Goal: Feedback & Contribution: Contribute content

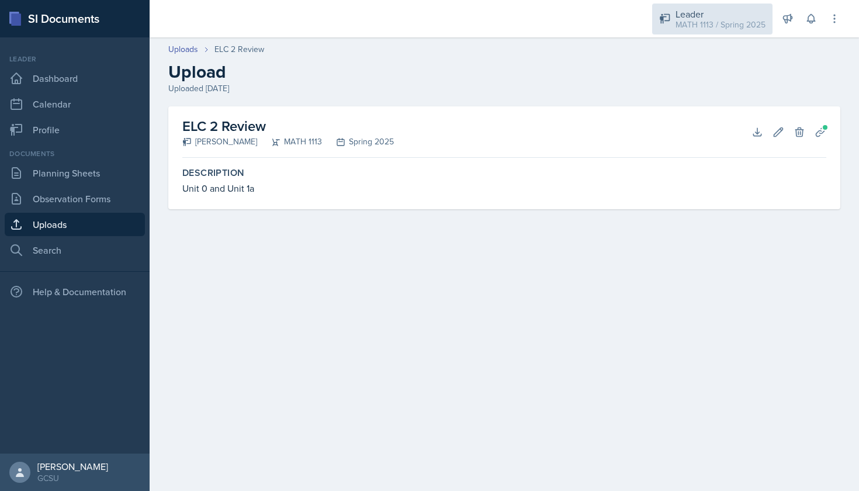
click at [695, 23] on div "MATH 1113 / Spring 2025" at bounding box center [720, 25] width 90 height 12
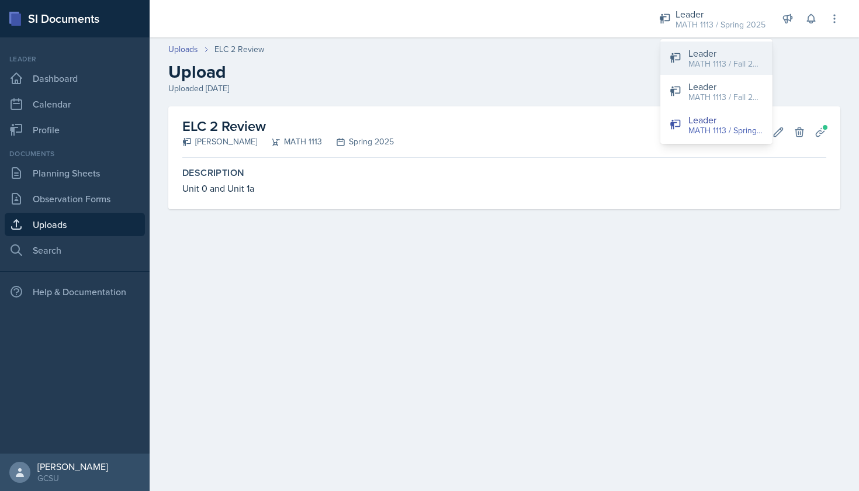
click at [703, 60] on div "MATH 1113 / Fall 2025" at bounding box center [725, 64] width 75 height 12
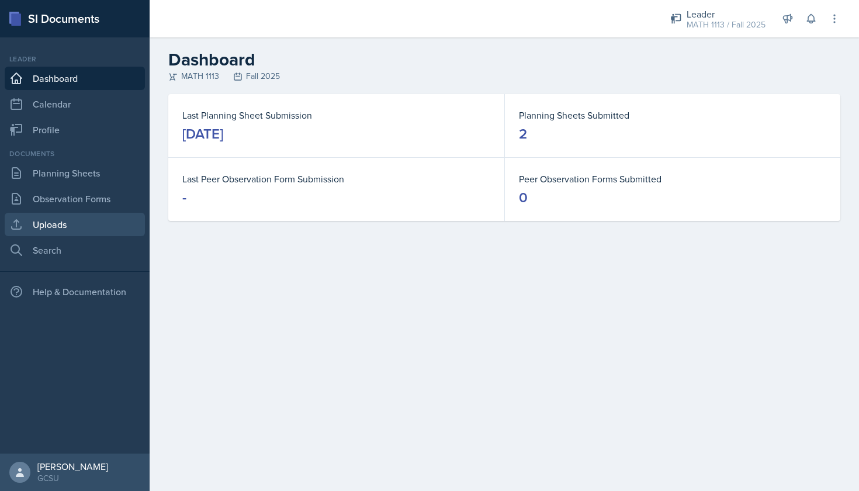
click at [96, 222] on link "Uploads" at bounding box center [75, 224] width 140 height 23
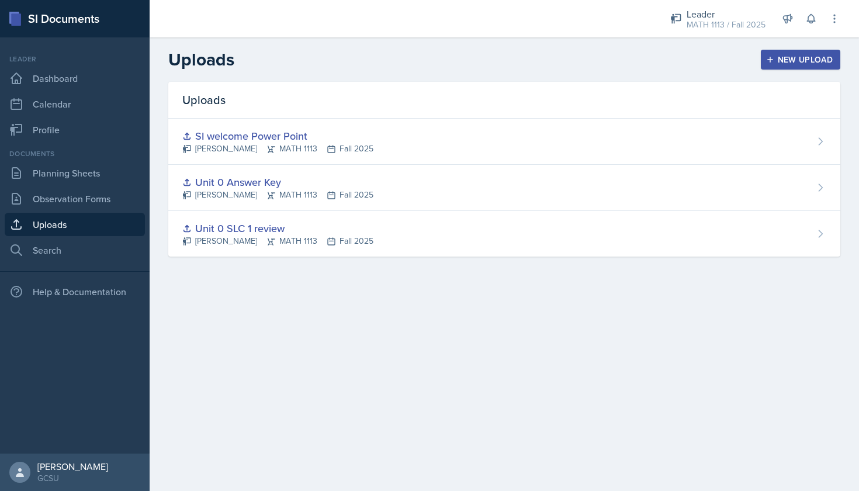
click at [816, 62] on div "New Upload" at bounding box center [800, 59] width 65 height 9
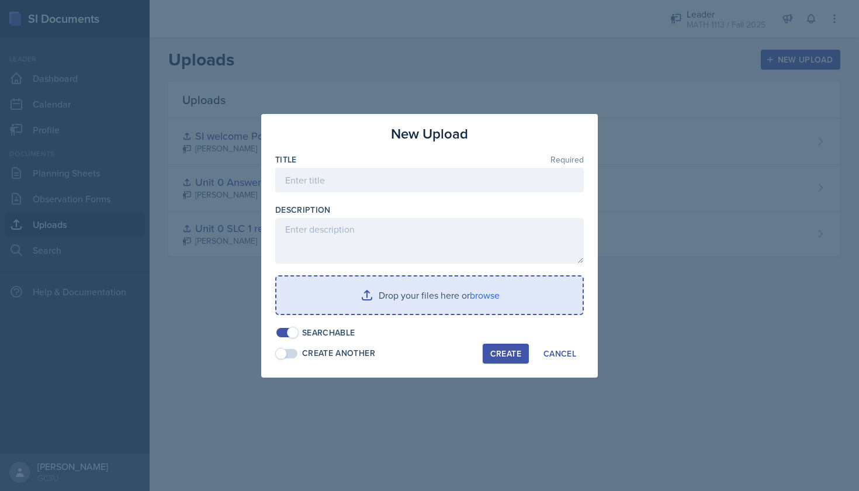
click at [447, 294] on input "file" at bounding box center [429, 294] width 306 height 37
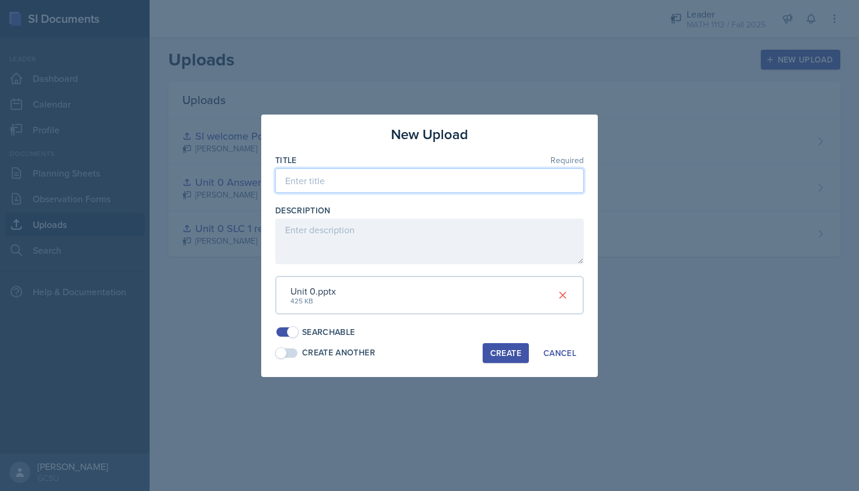
click at [306, 193] on input at bounding box center [429, 180] width 308 height 25
type input "Unit 0 Review Powerpoint"
click at [515, 352] on div "Create" at bounding box center [505, 352] width 31 height 9
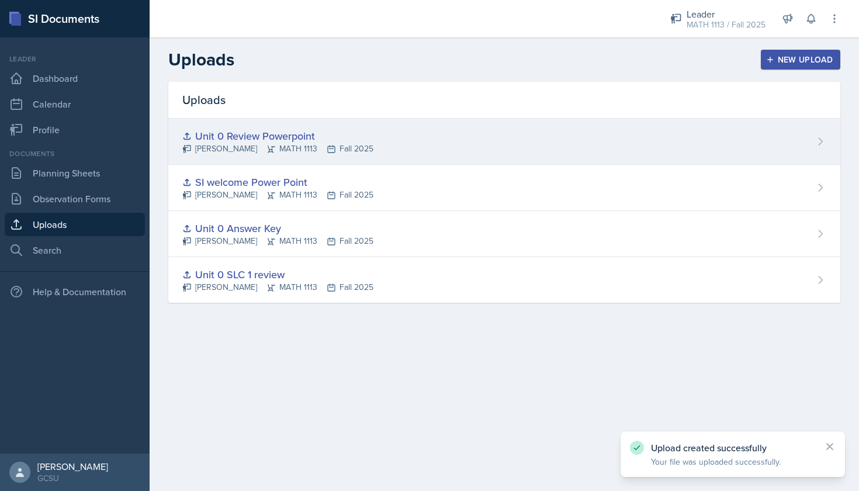
click at [368, 123] on div "Unit 0 Review Powerpoint Lauren Jones MATH 1113 Fall 2025" at bounding box center [504, 142] width 672 height 46
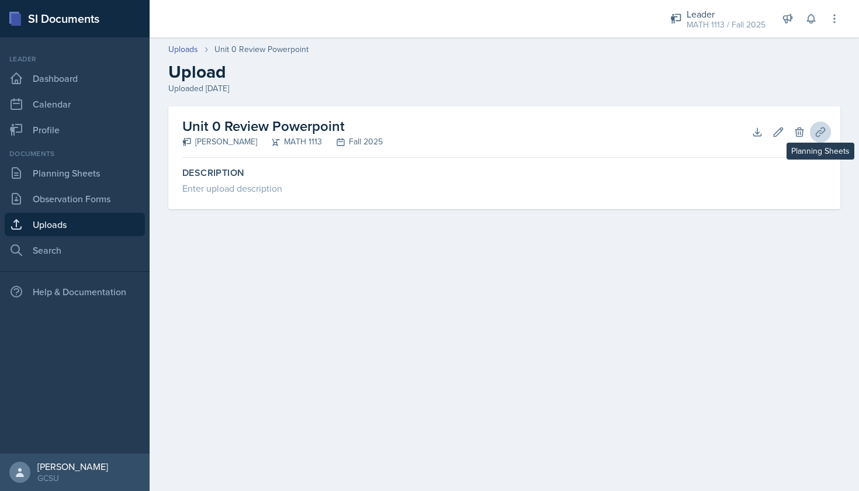
click at [820, 129] on icon at bounding box center [820, 132] width 12 height 12
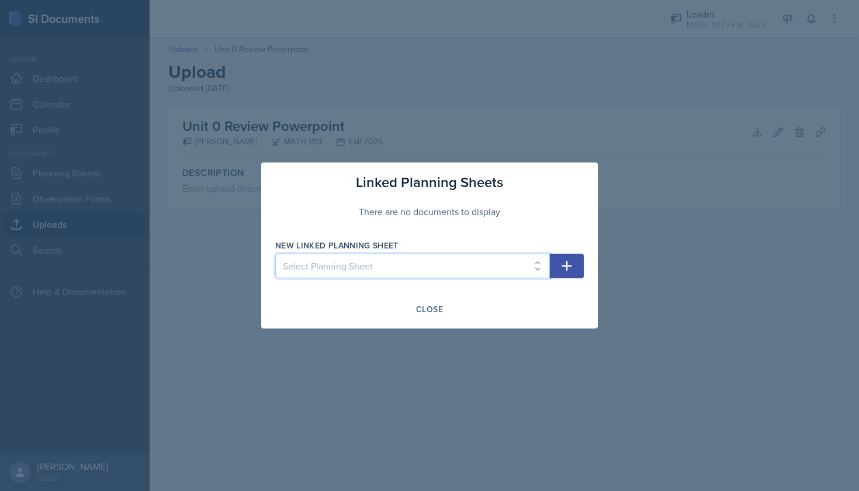
select select "d052cd8b-65bb-42d8-80c8-a0da23194eeb"
click at [558, 265] on button "button" at bounding box center [567, 266] width 34 height 25
select select
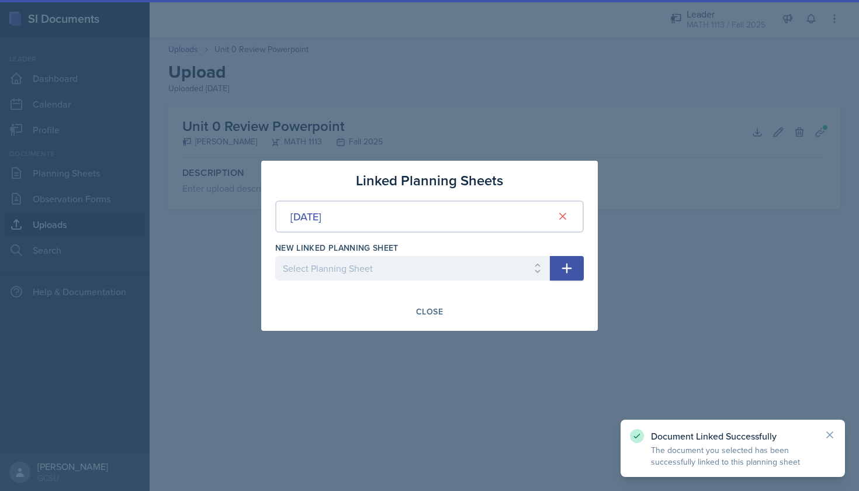
click at [342, 119] on div at bounding box center [429, 245] width 859 height 491
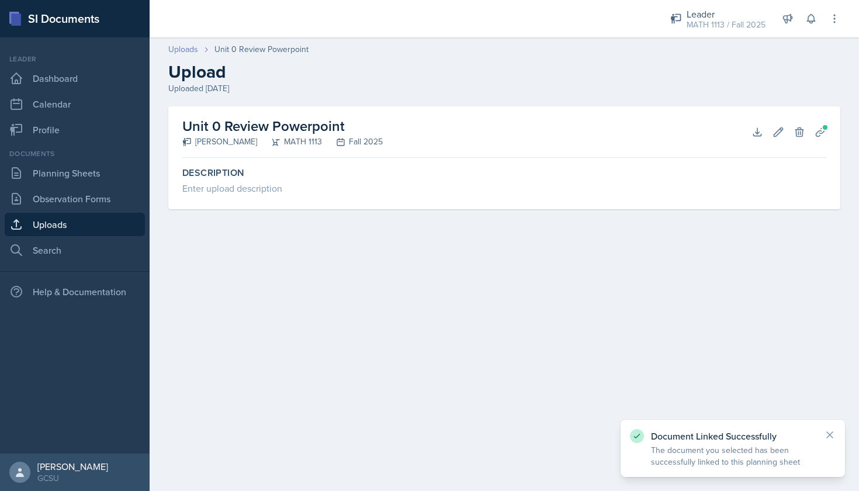
click at [179, 47] on link "Uploads" at bounding box center [183, 49] width 30 height 12
